Goal: Information Seeking & Learning: Learn about a topic

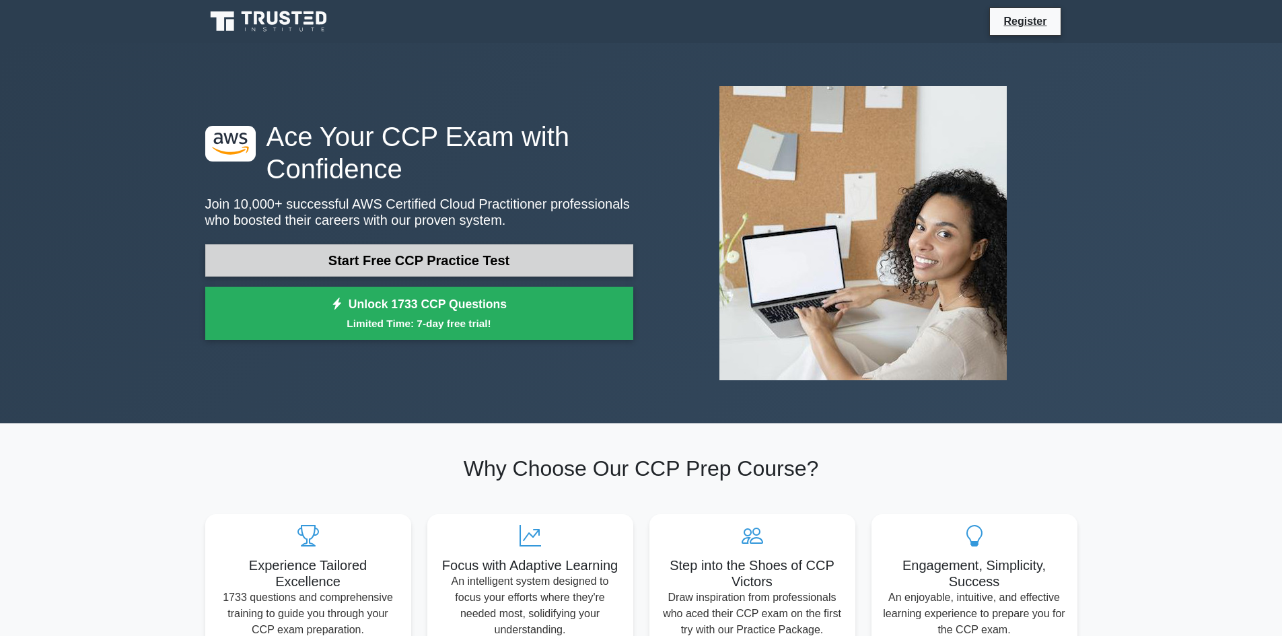
click at [352, 257] on link "Start Free CCP Practice Test" at bounding box center [419, 260] width 428 height 32
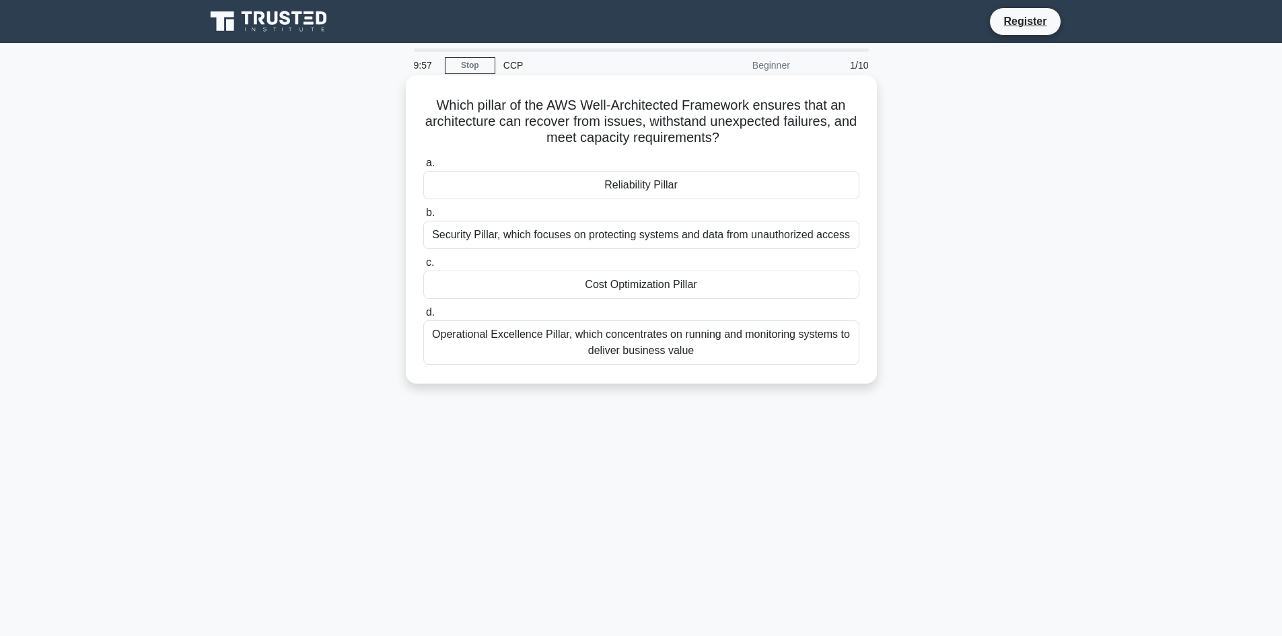
drag, startPoint x: 423, startPoint y: 110, endPoint x: 739, endPoint y: 149, distance: 317.9
click at [739, 149] on div "Which pillar of the AWS Well-Architected Framework ensures that an architecture…" at bounding box center [641, 229] width 460 height 297
drag, startPoint x: 485, startPoint y: 133, endPoint x: 506, endPoint y: 131, distance: 21.0
click at [485, 133] on h5 "Which pillar of the AWS Well-Architected Framework ensures that an architecture…" at bounding box center [641, 122] width 439 height 50
drag, startPoint x: 565, startPoint y: 127, endPoint x: 699, endPoint y: 120, distance: 134.1
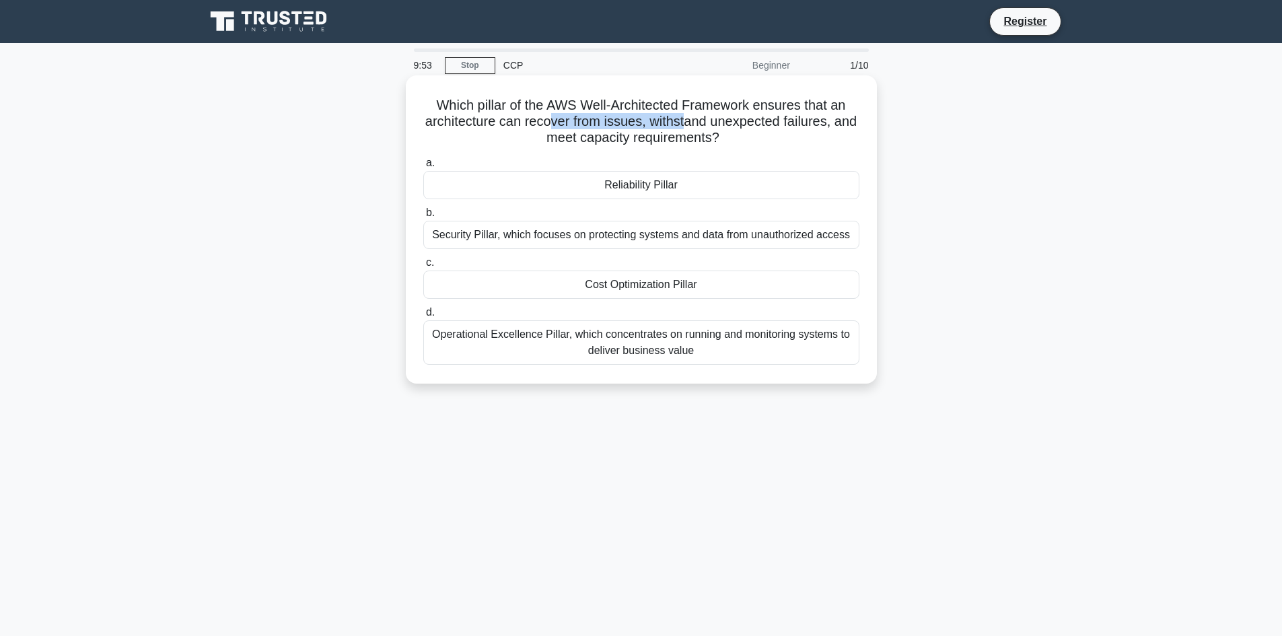
click at [699, 120] on h5 "Which pillar of the AWS Well-Architected Framework ensures that an architecture…" at bounding box center [641, 122] width 439 height 50
click at [727, 131] on h5 "Which pillar of the AWS Well-Architected Framework ensures that an architecture…" at bounding box center [641, 122] width 439 height 50
click at [640, 283] on div "Cost Optimization Pillar" at bounding box center [641, 285] width 436 height 28
click at [423, 267] on input "c. Cost Optimization Pillar" at bounding box center [423, 262] width 0 height 9
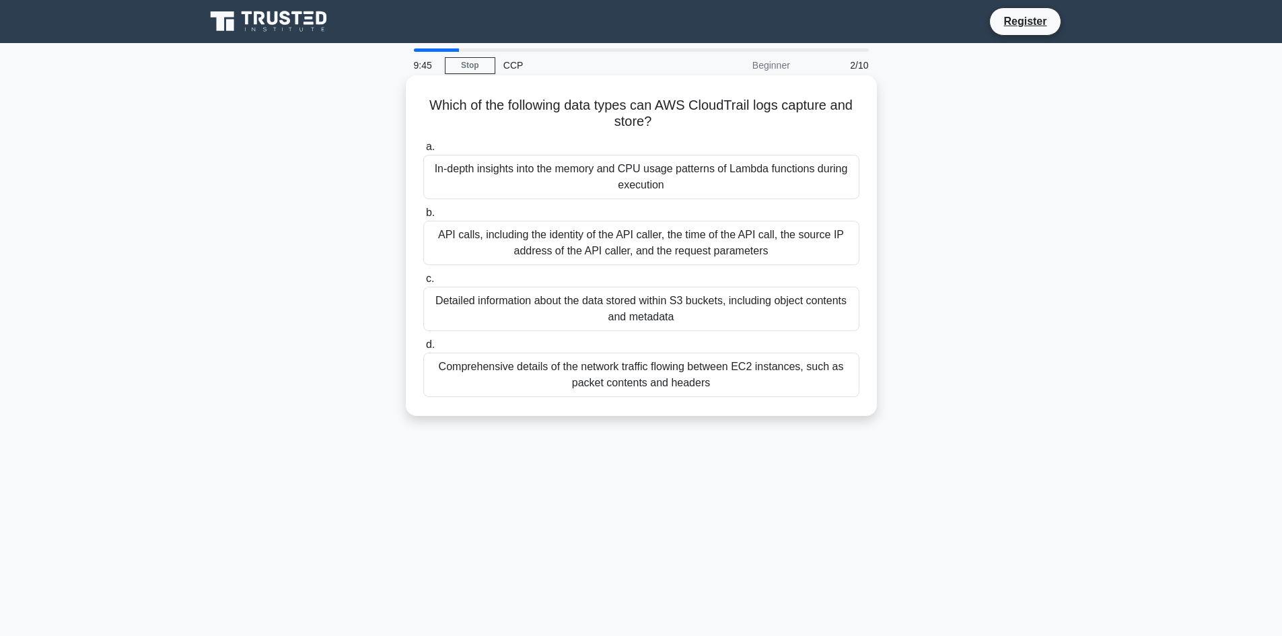
drag, startPoint x: 436, startPoint y: 104, endPoint x: 653, endPoint y: 122, distance: 217.4
click at [653, 122] on h5 "Which of the following data types can AWS CloudTrail logs capture and store? .s…" at bounding box center [641, 114] width 439 height 34
click at [581, 174] on div "In-depth insights into the memory and CPU usage patterns of Lambda functions du…" at bounding box center [641, 177] width 436 height 44
click at [423, 151] on input "a. In-depth insights into the memory and CPU usage patterns of Lambda functions…" at bounding box center [423, 147] width 0 height 9
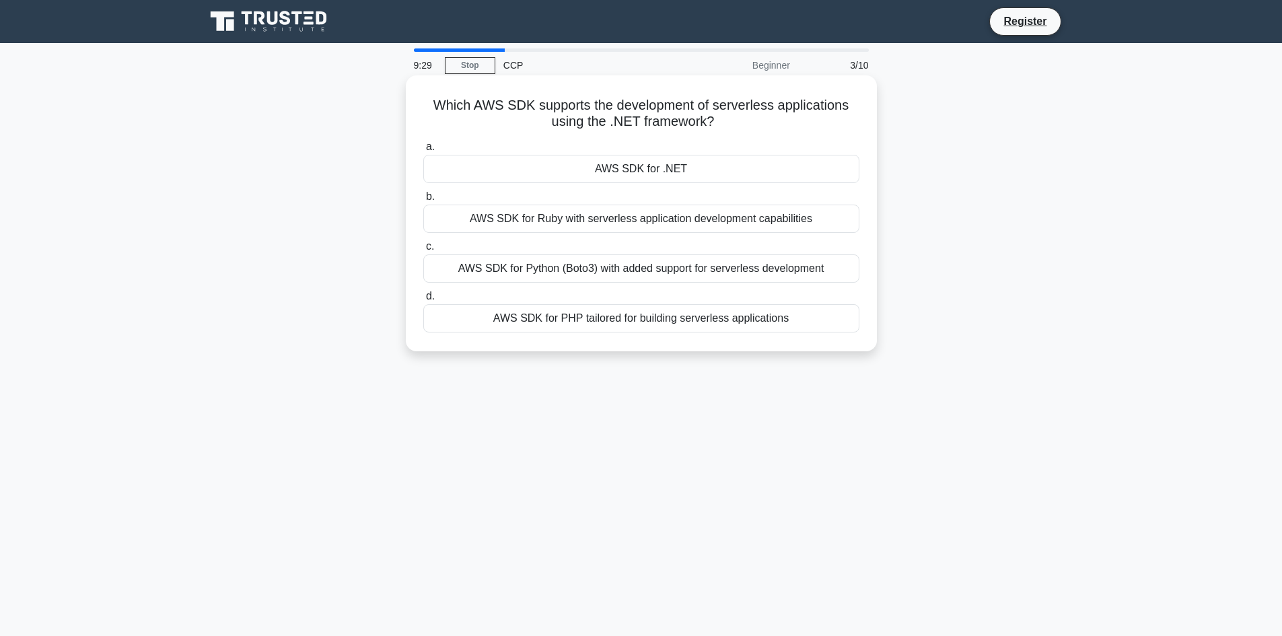
click at [571, 178] on div "AWS SDK for .NET" at bounding box center [641, 169] width 436 height 28
click at [423, 151] on input "a. AWS SDK for .NET" at bounding box center [423, 147] width 0 height 9
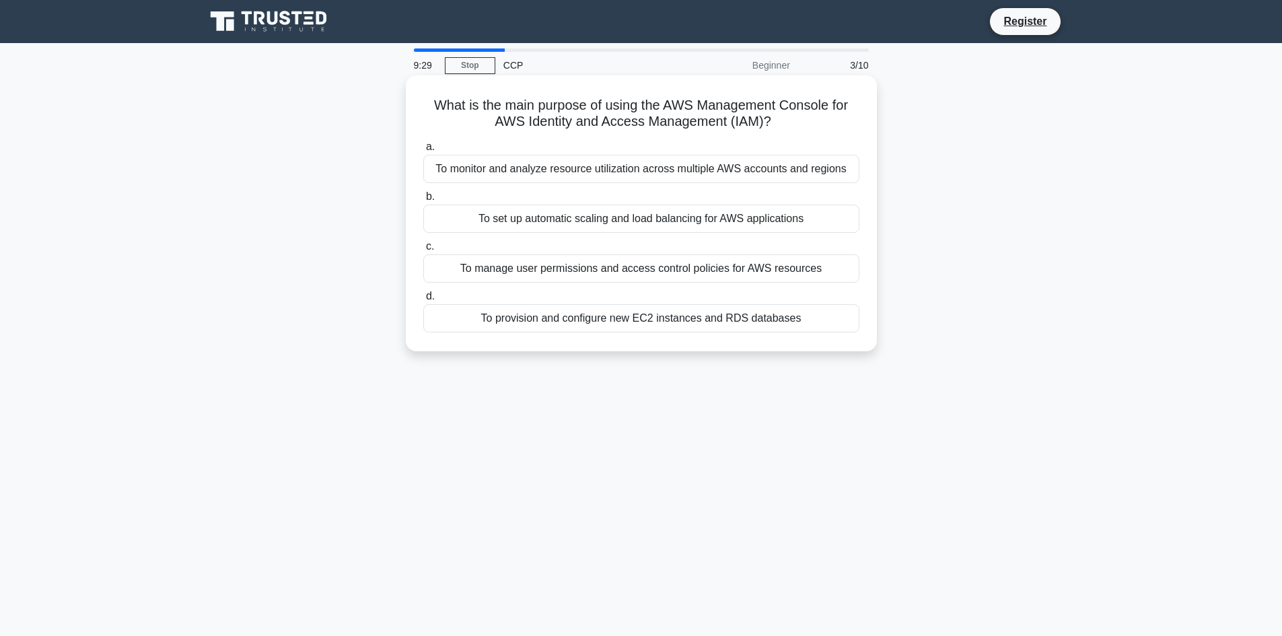
click at [570, 178] on div "To monitor and analyze resource utilization across multiple AWS accounts and re…" at bounding box center [641, 169] width 436 height 28
click at [423, 151] on input "a. To monitor and analyze resource utilization across multiple AWS accounts and…" at bounding box center [423, 147] width 0 height 9
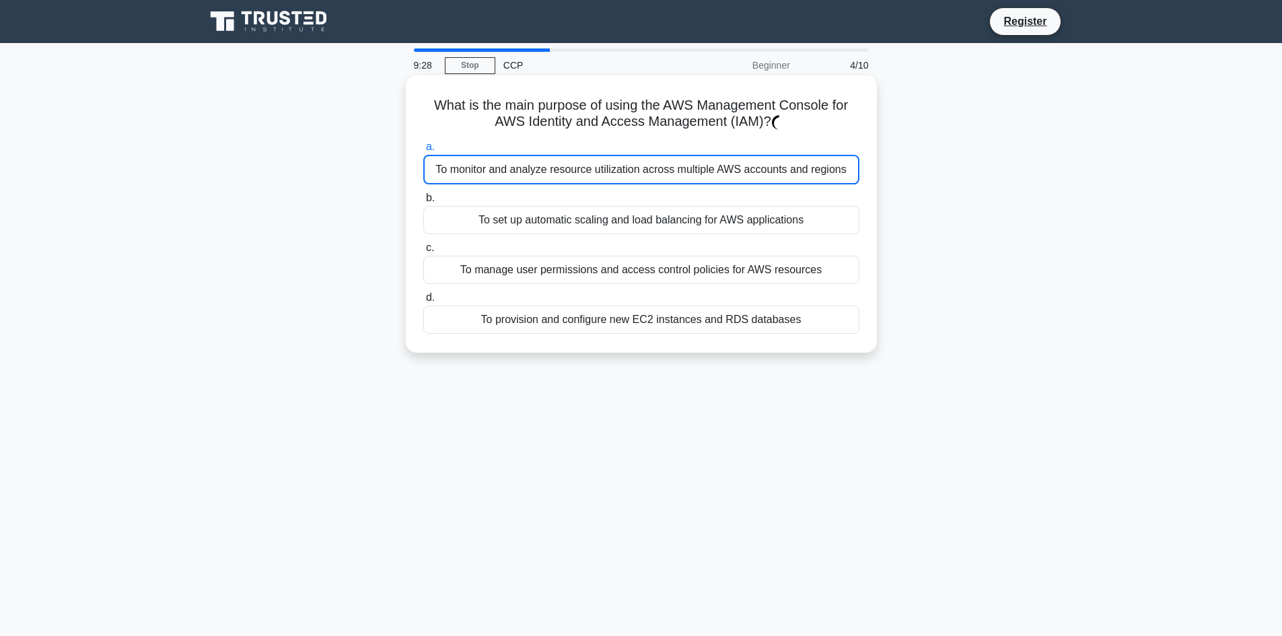
click at [569, 176] on div "To monitor and analyze resource utilization across multiple AWS accounts and re…" at bounding box center [641, 170] width 436 height 30
click at [423, 151] on input "a. To monitor and analyze resource utilization across multiple AWS accounts and…" at bounding box center [423, 147] width 0 height 9
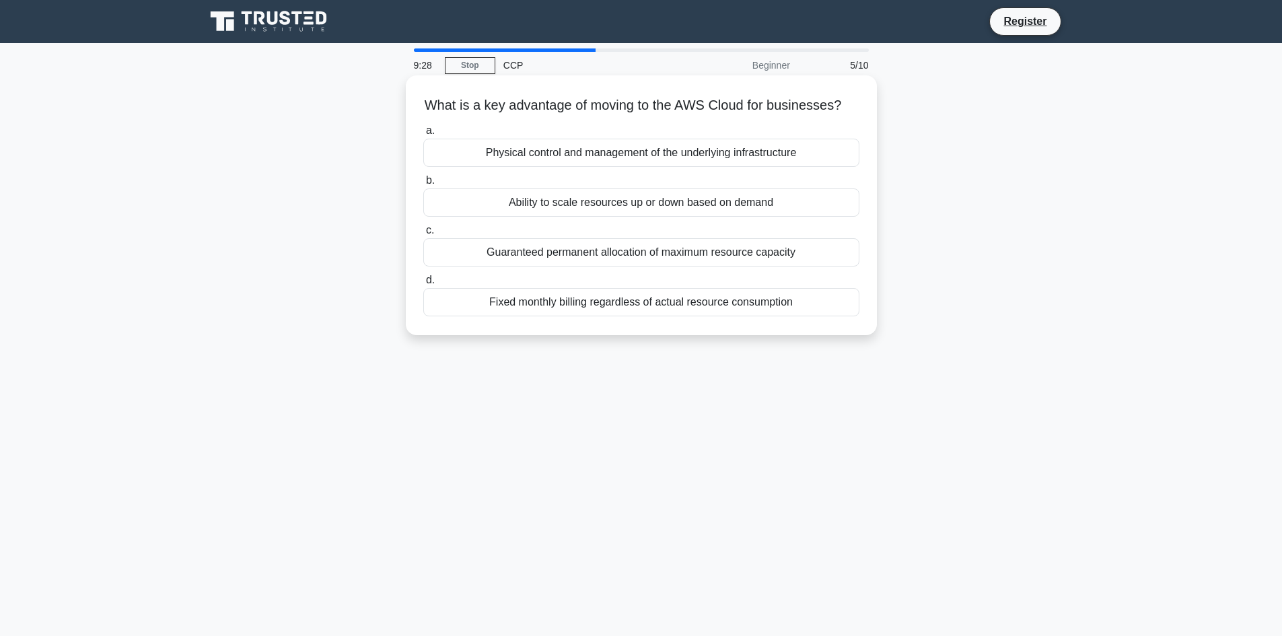
click at [567, 205] on div "Ability to scale resources up or down based on demand" at bounding box center [641, 202] width 436 height 28
click at [423, 185] on input "b. Ability to scale resources up or down based on demand" at bounding box center [423, 180] width 0 height 9
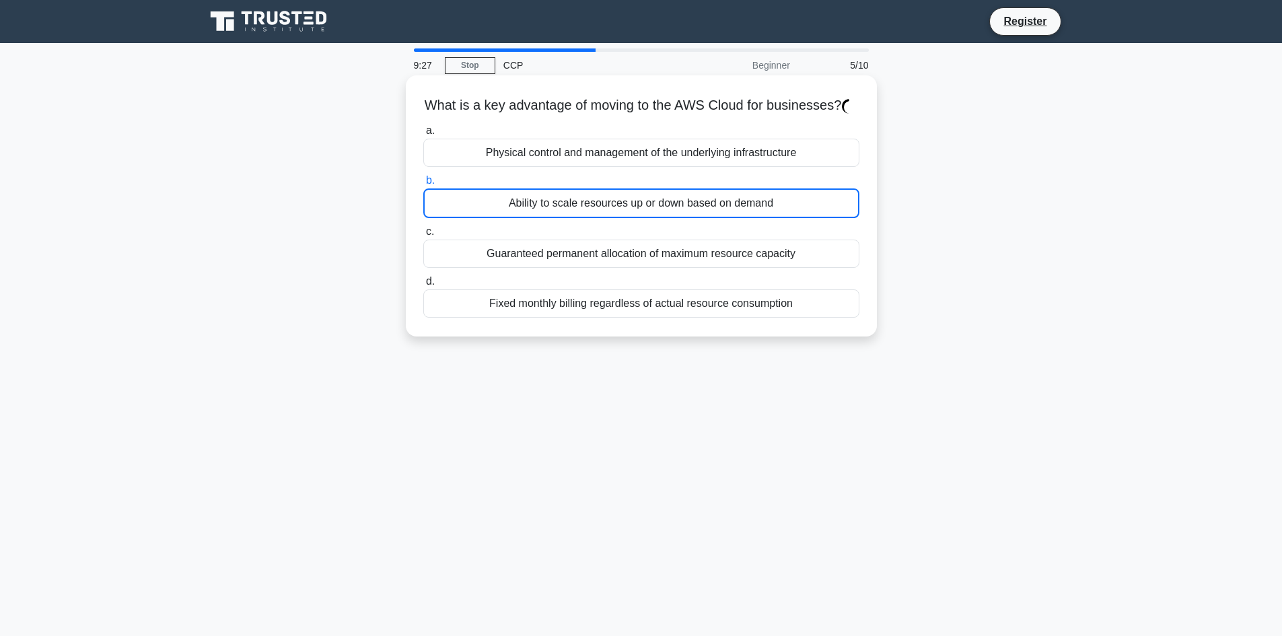
click at [567, 205] on div "Ability to scale resources up or down based on demand" at bounding box center [641, 203] width 436 height 30
click at [423, 185] on input "b. Ability to scale resources up or down based on demand" at bounding box center [423, 180] width 0 height 9
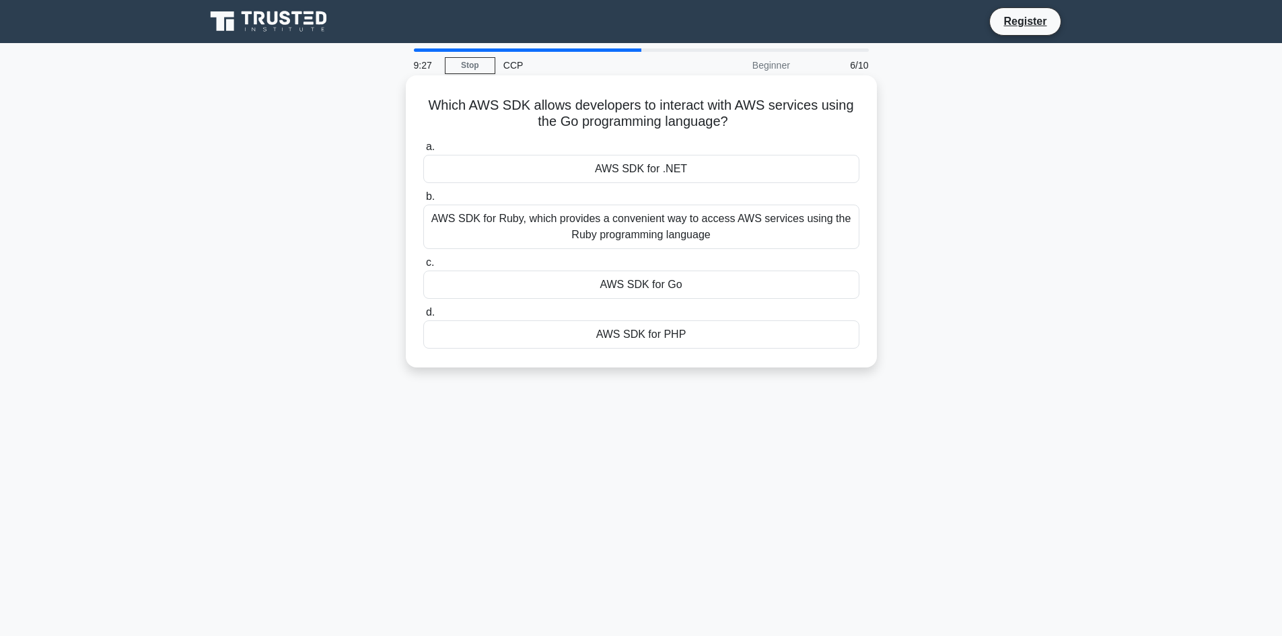
click at [565, 185] on div "a. AWS SDK for .NET b. AWS SDK for Ruby, which provides a convenient way to acc…" at bounding box center [641, 243] width 452 height 215
click at [565, 252] on div "a. AWS SDK for .NET b. AWS SDK for Ruby, which provides a convenient way to acc…" at bounding box center [641, 243] width 452 height 215
click at [571, 177] on div "AWS SDK for .NET" at bounding box center [641, 169] width 436 height 28
click at [423, 151] on input "a. AWS SDK for .NET" at bounding box center [423, 147] width 0 height 9
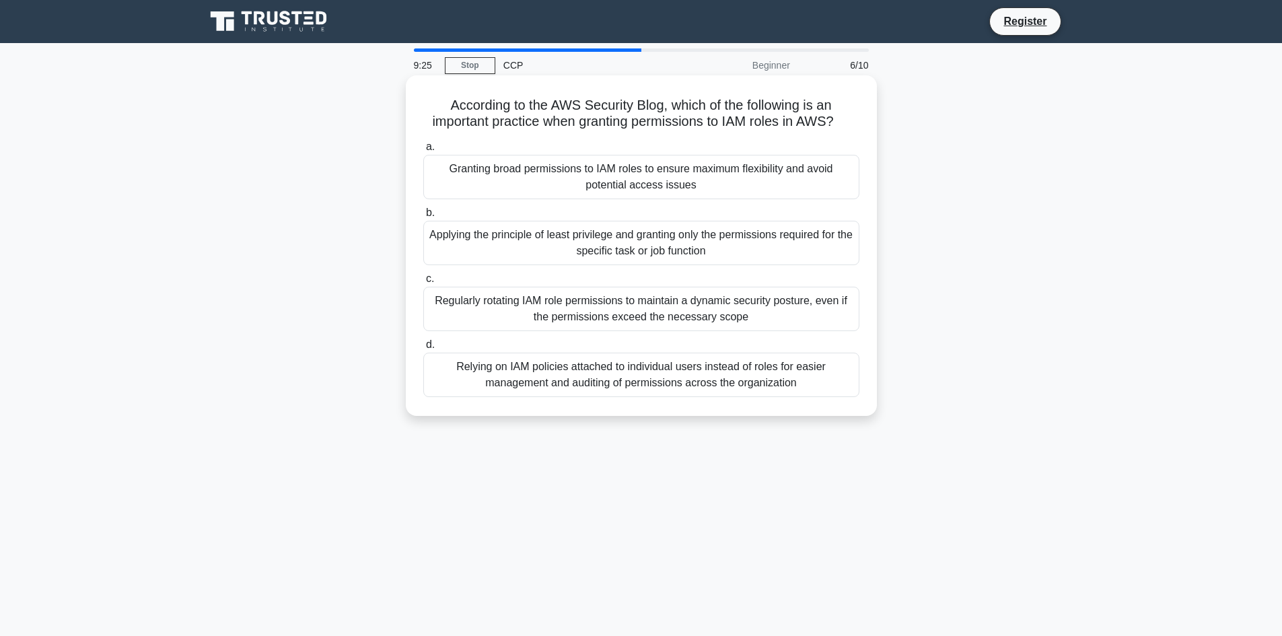
click at [580, 265] on div "Applying the principle of least privilege and granting only the permissions req…" at bounding box center [641, 243] width 436 height 44
click at [423, 217] on input "b. Applying the principle of least privilege and granting only the permissions …" at bounding box center [423, 213] width 0 height 9
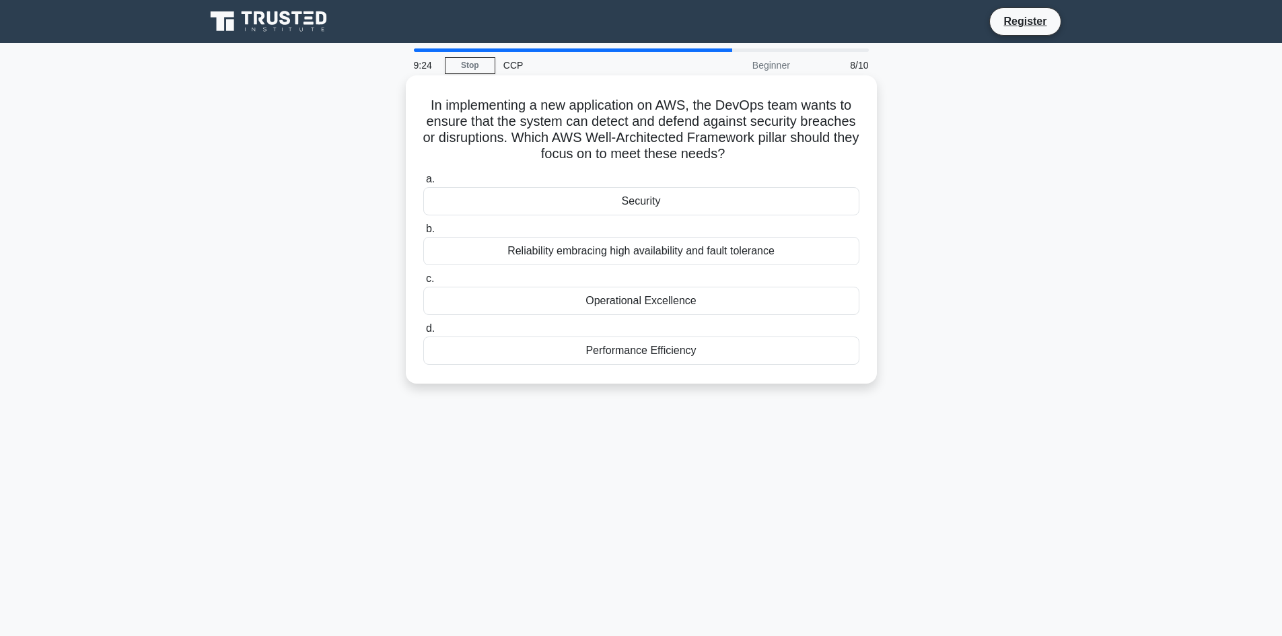
click at [575, 201] on div "Security" at bounding box center [641, 201] width 436 height 28
click at [423, 184] on input "a. Security" at bounding box center [423, 179] width 0 height 9
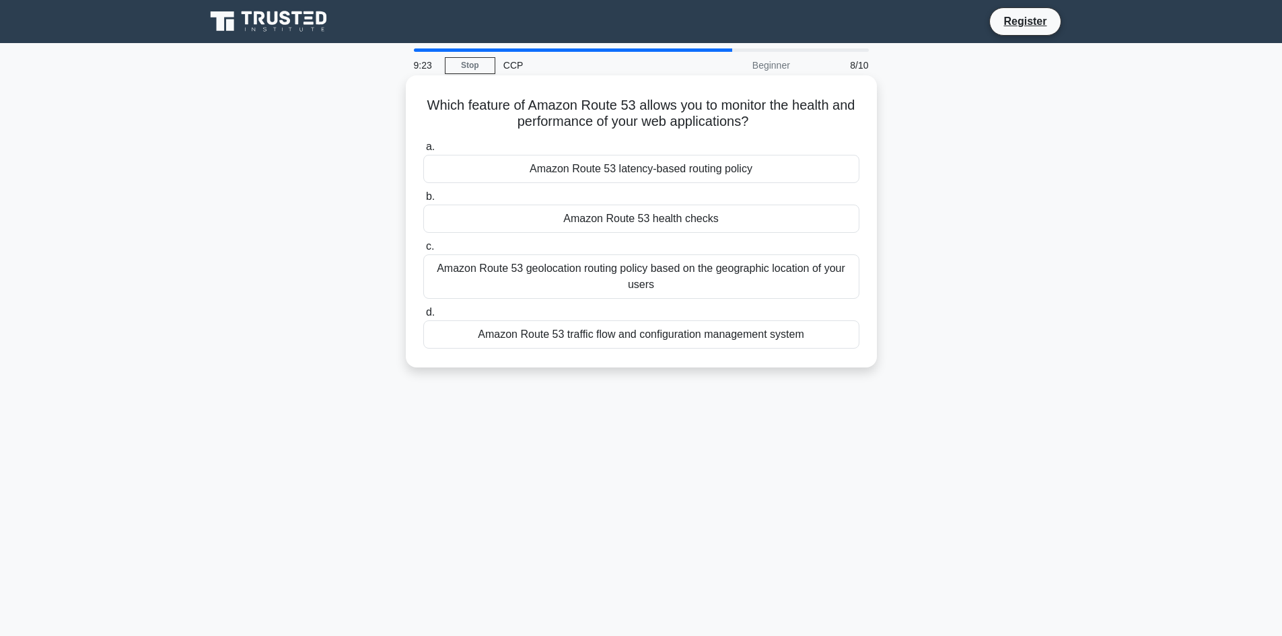
click at [579, 268] on div "Amazon Route 53 geolocation routing policy based on the geographic location of …" at bounding box center [641, 276] width 436 height 44
click at [423, 251] on input "c. Amazon Route 53 geolocation routing policy based on the geographic location …" at bounding box center [423, 246] width 0 height 9
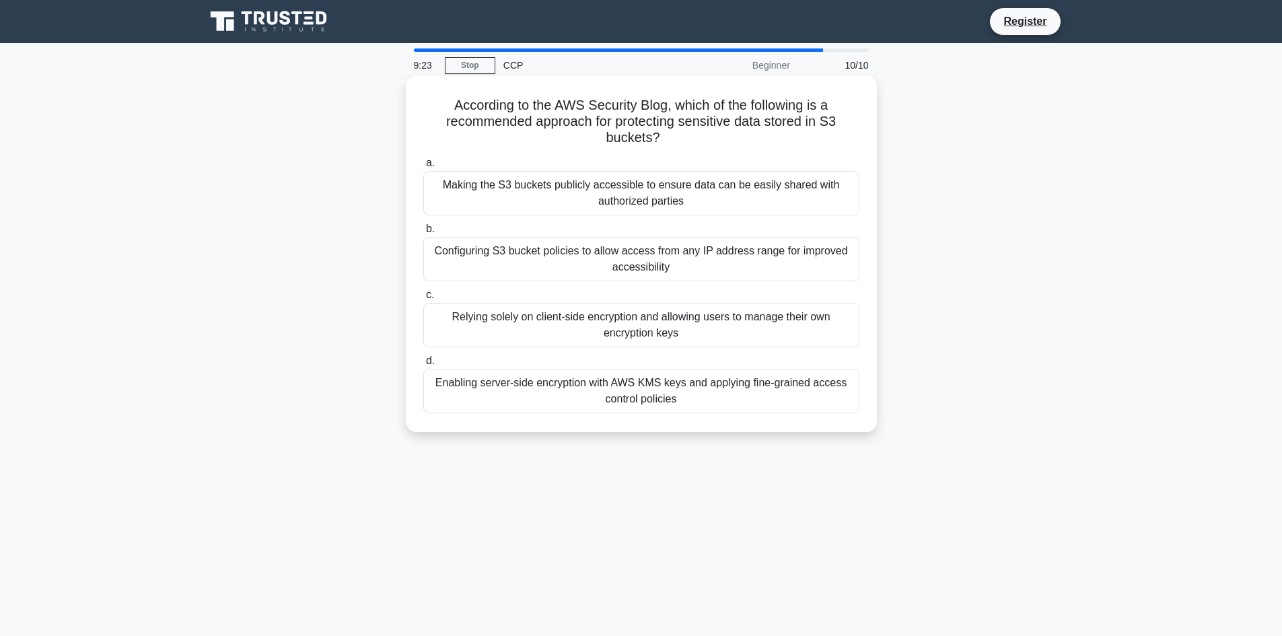
click at [590, 203] on div "Making the S3 buckets publicly accessible to ensure data can be easily shared w…" at bounding box center [641, 193] width 436 height 44
click at [423, 168] on input "a. Making the S3 buckets publicly accessible to ensure data can be easily share…" at bounding box center [423, 163] width 0 height 9
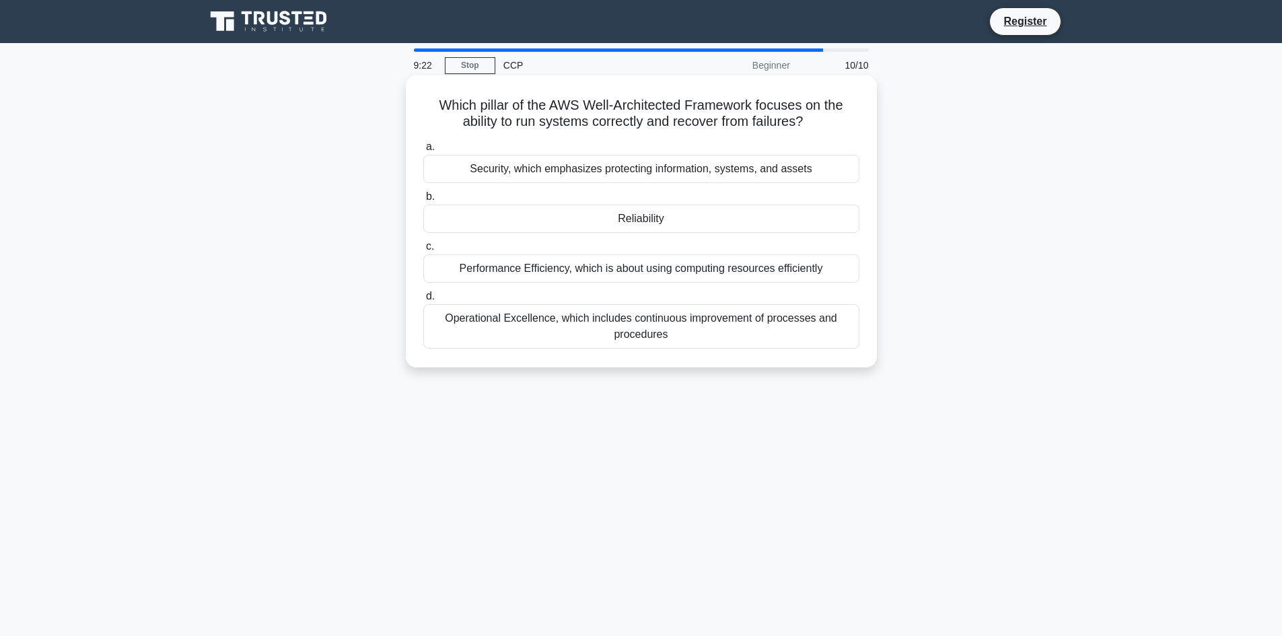
click at [582, 260] on div "Performance Efficiency, which is about using computing resources efficiently" at bounding box center [641, 268] width 436 height 28
click at [423, 251] on input "c. Performance Efficiency, which is about using computing resources efficiently" at bounding box center [423, 246] width 0 height 9
